Goal: Information Seeking & Learning: Learn about a topic

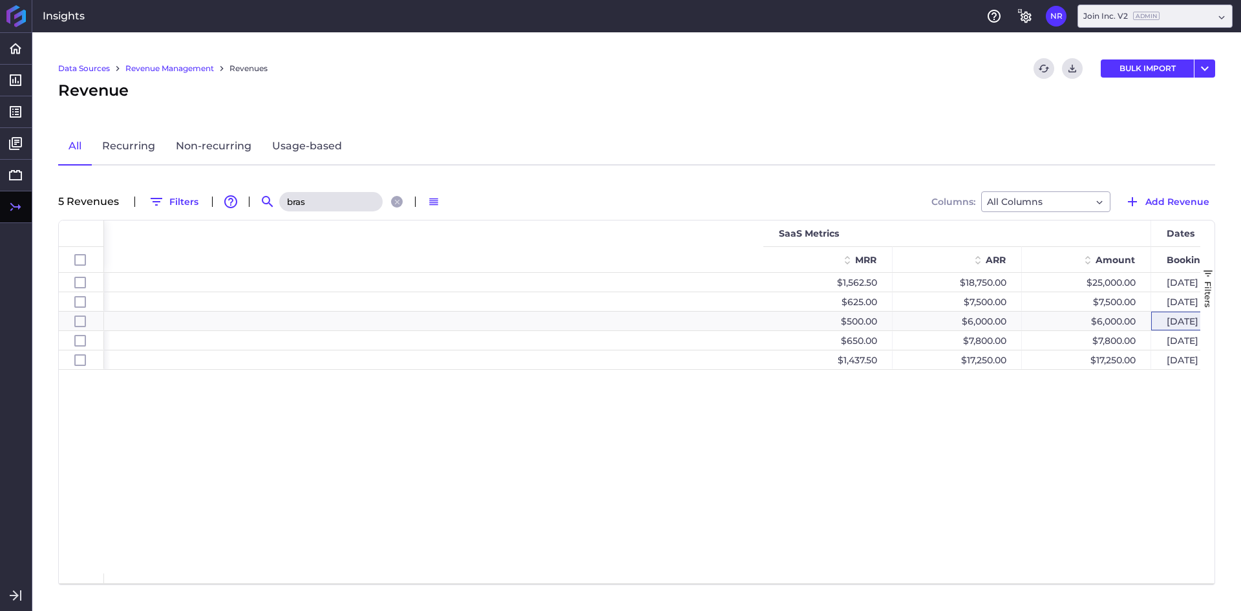
scroll to position [0, 838]
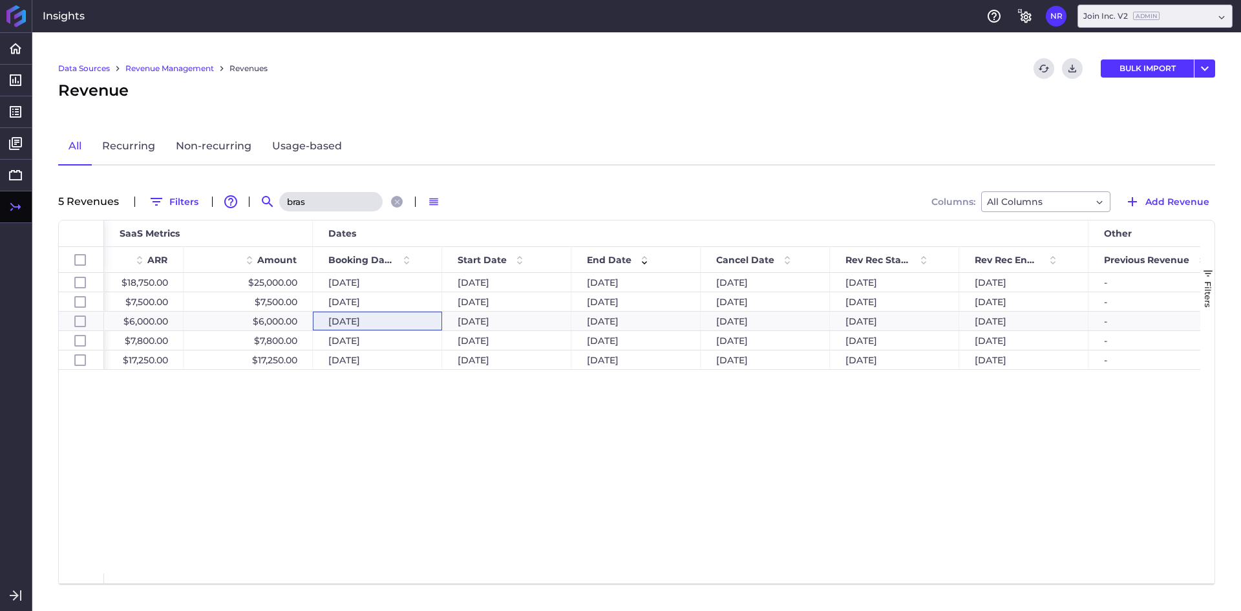
click at [339, 208] on input "bras" at bounding box center [330, 201] width 103 height 19
click at [339, 207] on input "bras" at bounding box center [330, 201] width 103 height 19
click at [454, 134] on div "All Recurring Non-recurring Usage-based" at bounding box center [636, 146] width 1157 height 37
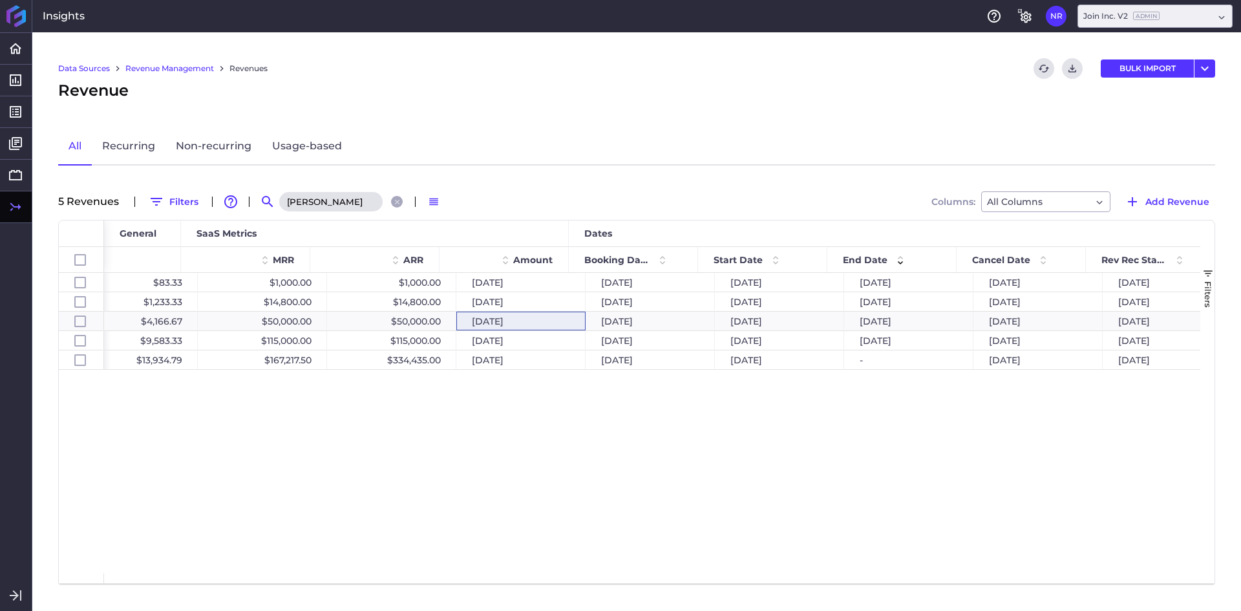
scroll to position [0, 582]
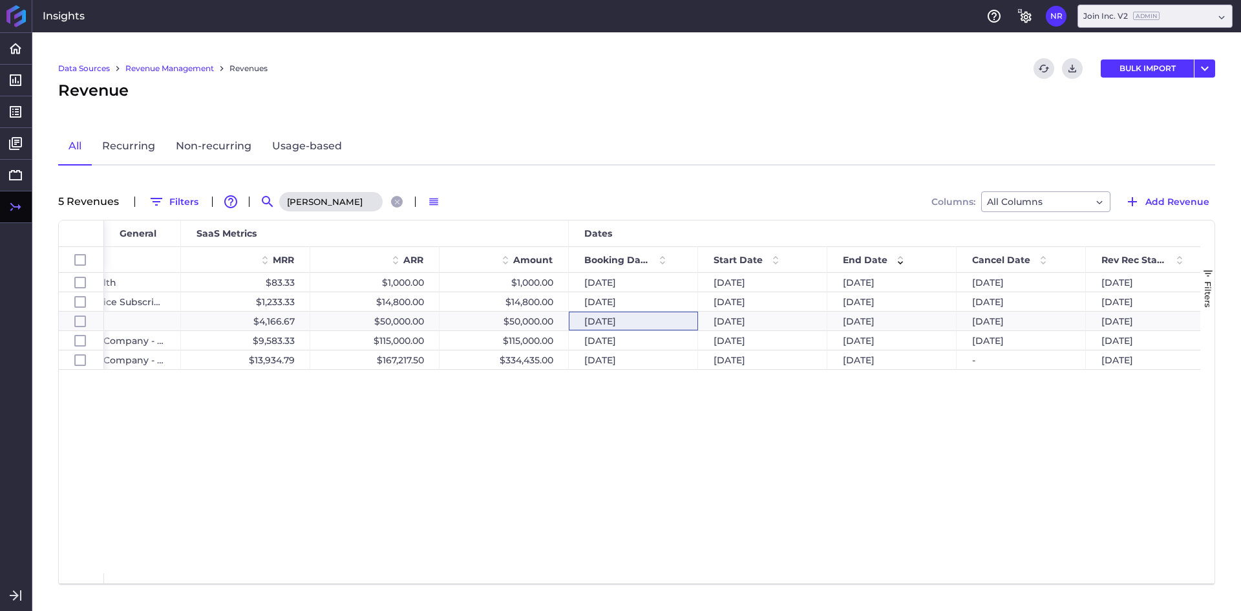
click at [336, 198] on input "[PERSON_NAME]" at bounding box center [330, 201] width 103 height 19
type input "elfor"
click at [470, 123] on div "Data Sources Revenue Management Revenues Refresh table data Download CSV BULK I…" at bounding box center [636, 321] width 1208 height 578
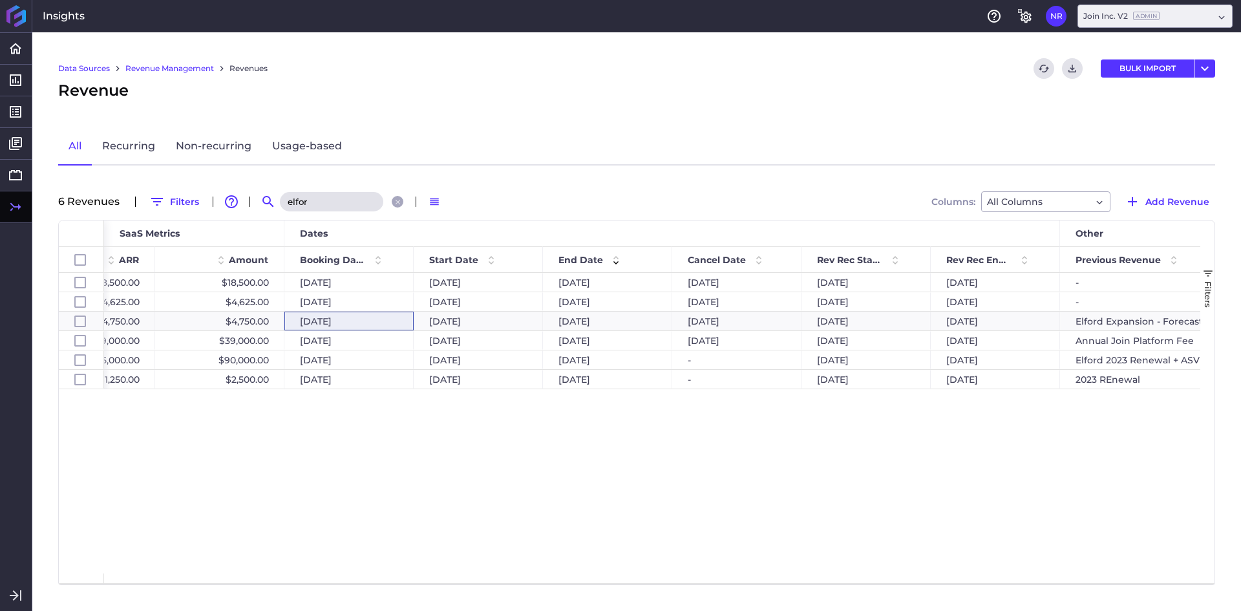
scroll to position [0, 862]
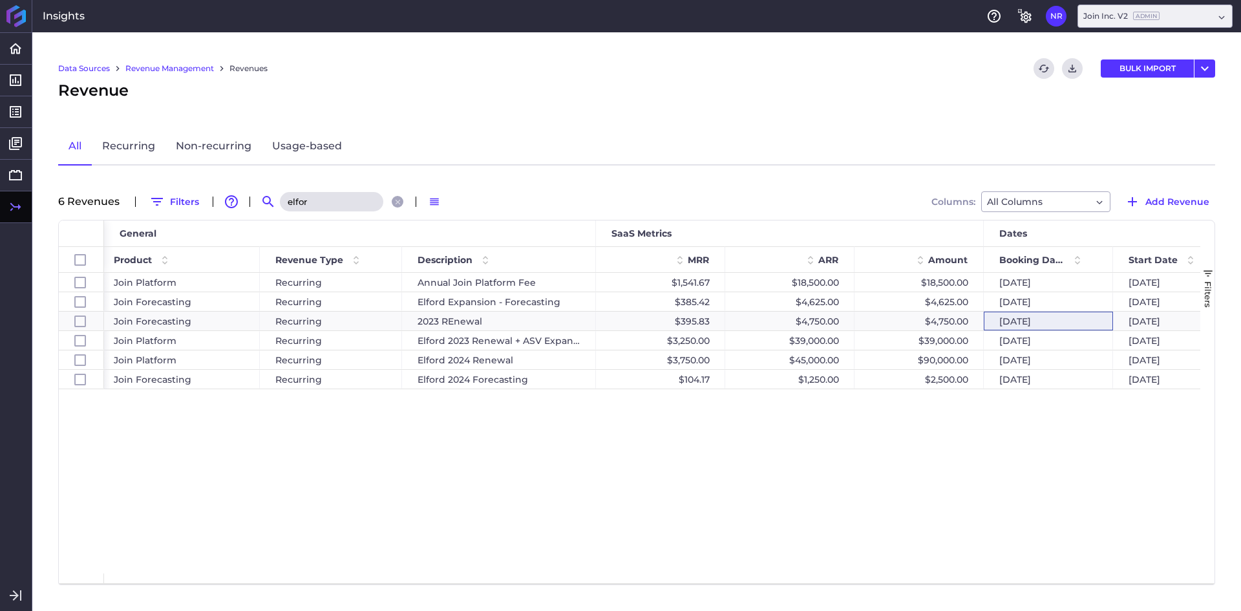
drag, startPoint x: 445, startPoint y: 493, endPoint x: 523, endPoint y: 463, distance: 83.0
click at [445, 492] on div "[DATE] [DATE] $18,500.00 $18,500.00 $1,541.67 Annual Join Platform Fee Recurrin…" at bounding box center [652, 423] width 1096 height 300
click at [546, 463] on div "[DATE] [DATE] $18,500.00 $18,500.00 $1,541.67 Annual Join Platform Fee Recurrin…" at bounding box center [652, 423] width 1096 height 300
click at [521, 467] on div "[DATE] [DATE] $18,500.00 $18,500.00 $1,541.67 Annual Join Platform Fee Recurrin…" at bounding box center [652, 423] width 1096 height 300
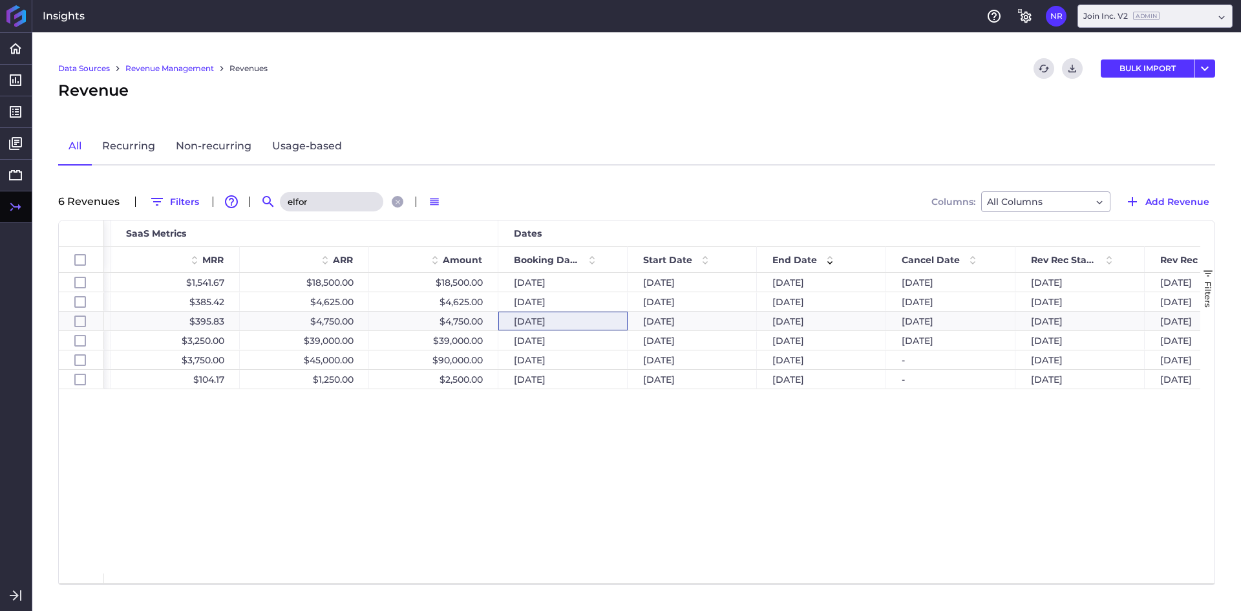
scroll to position [0, 646]
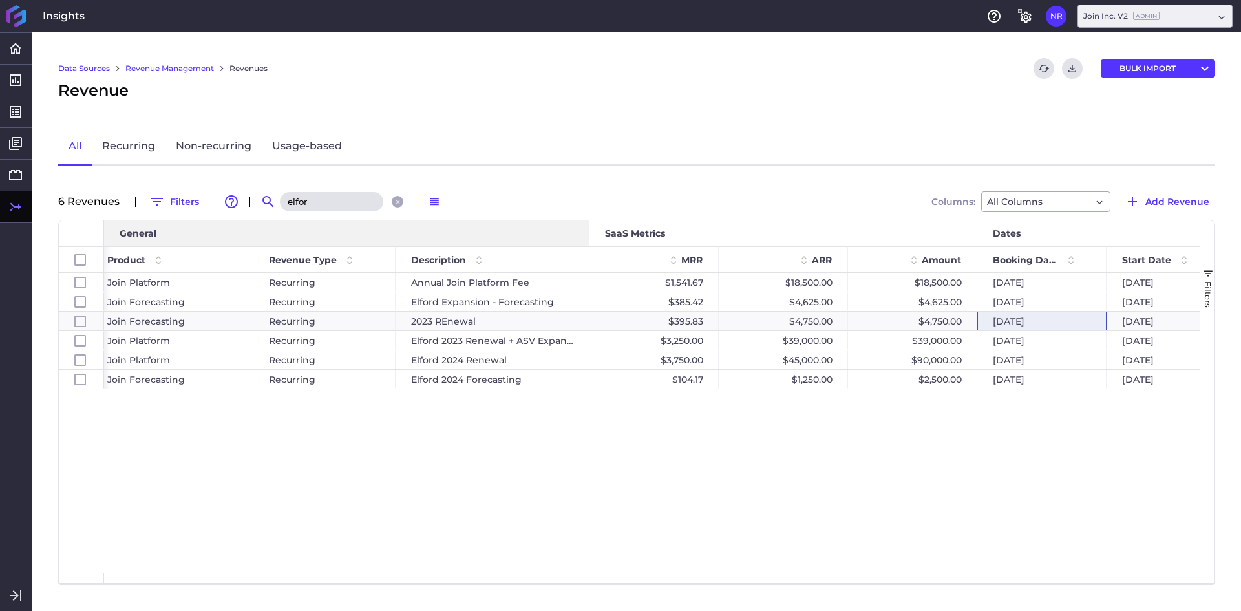
drag, startPoint x: 588, startPoint y: 233, endPoint x: 547, endPoint y: 235, distance: 40.7
click at [547, 235] on div "General" at bounding box center [259, 233] width 659 height 26
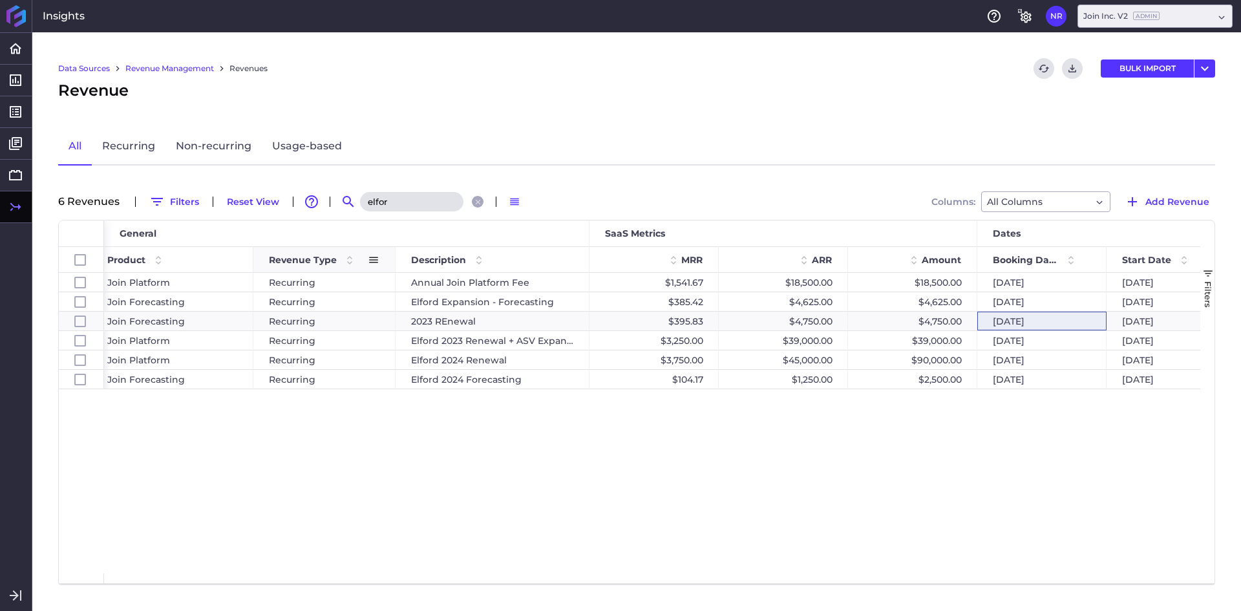
drag, startPoint x: 393, startPoint y: 262, endPoint x: 372, endPoint y: 264, distance: 21.4
click at [372, 264] on div "Revenue Type" at bounding box center [324, 259] width 142 height 26
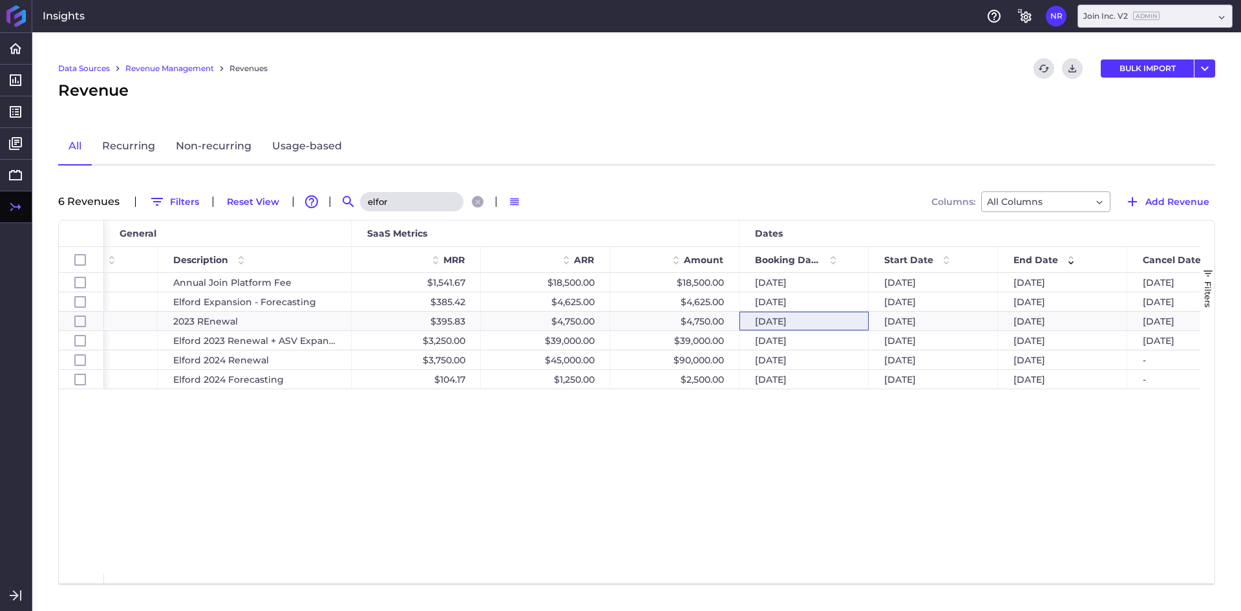
click at [653, 86] on div "Revenue" at bounding box center [636, 90] width 1157 height 23
